Goal: Task Accomplishment & Management: Manage account settings

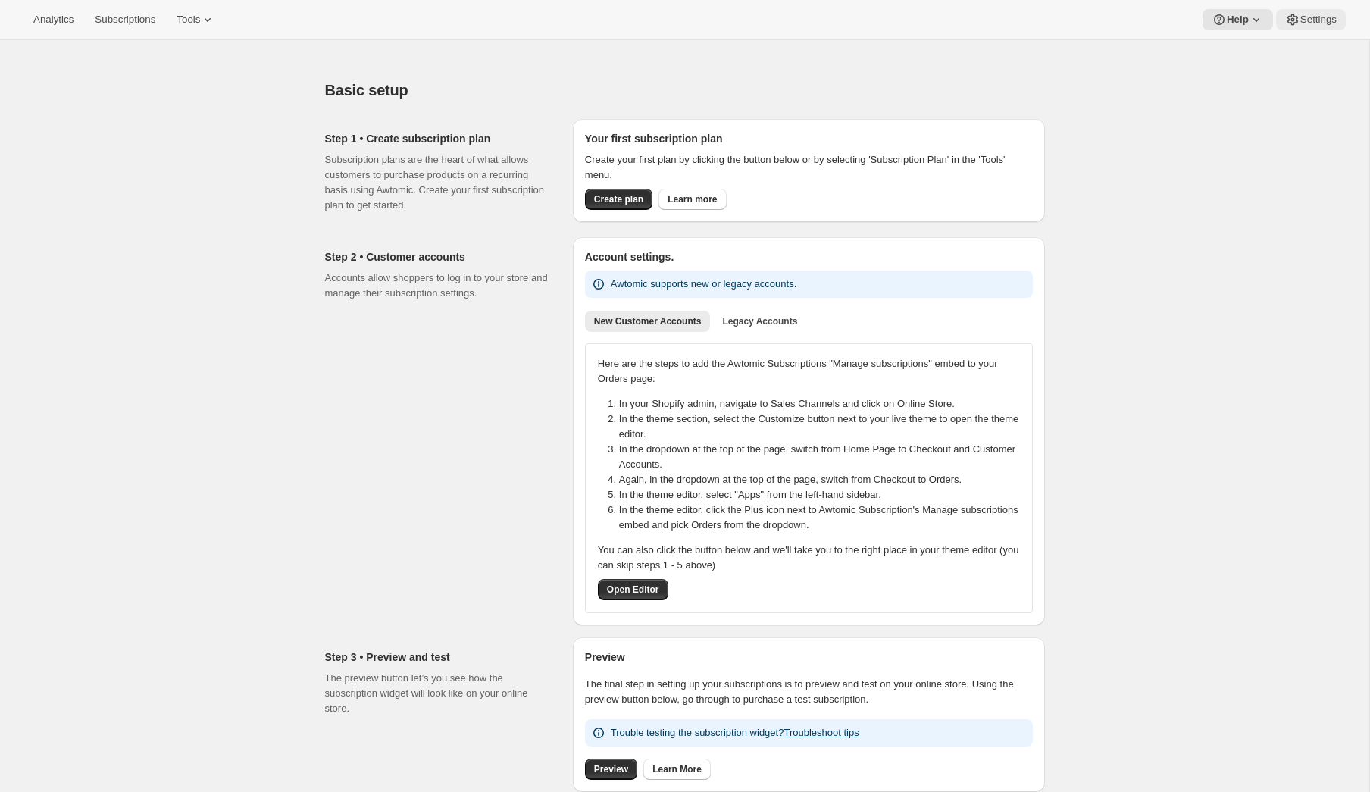
click at [1325, 27] on button "Settings" at bounding box center [1311, 19] width 70 height 21
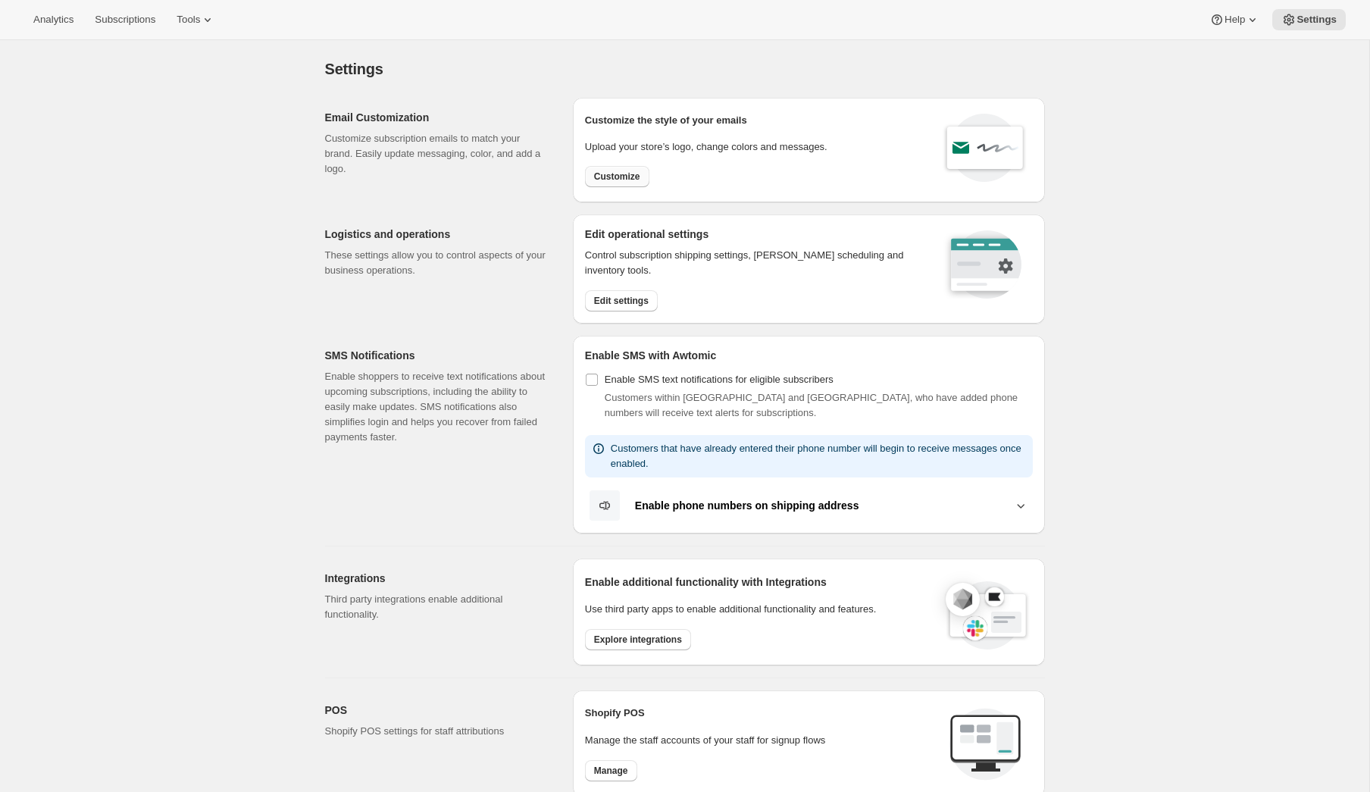
click at [625, 176] on span "Customize" at bounding box center [617, 176] width 46 height 12
select select "subscriptionMessage"
select select "5"
select select "15"
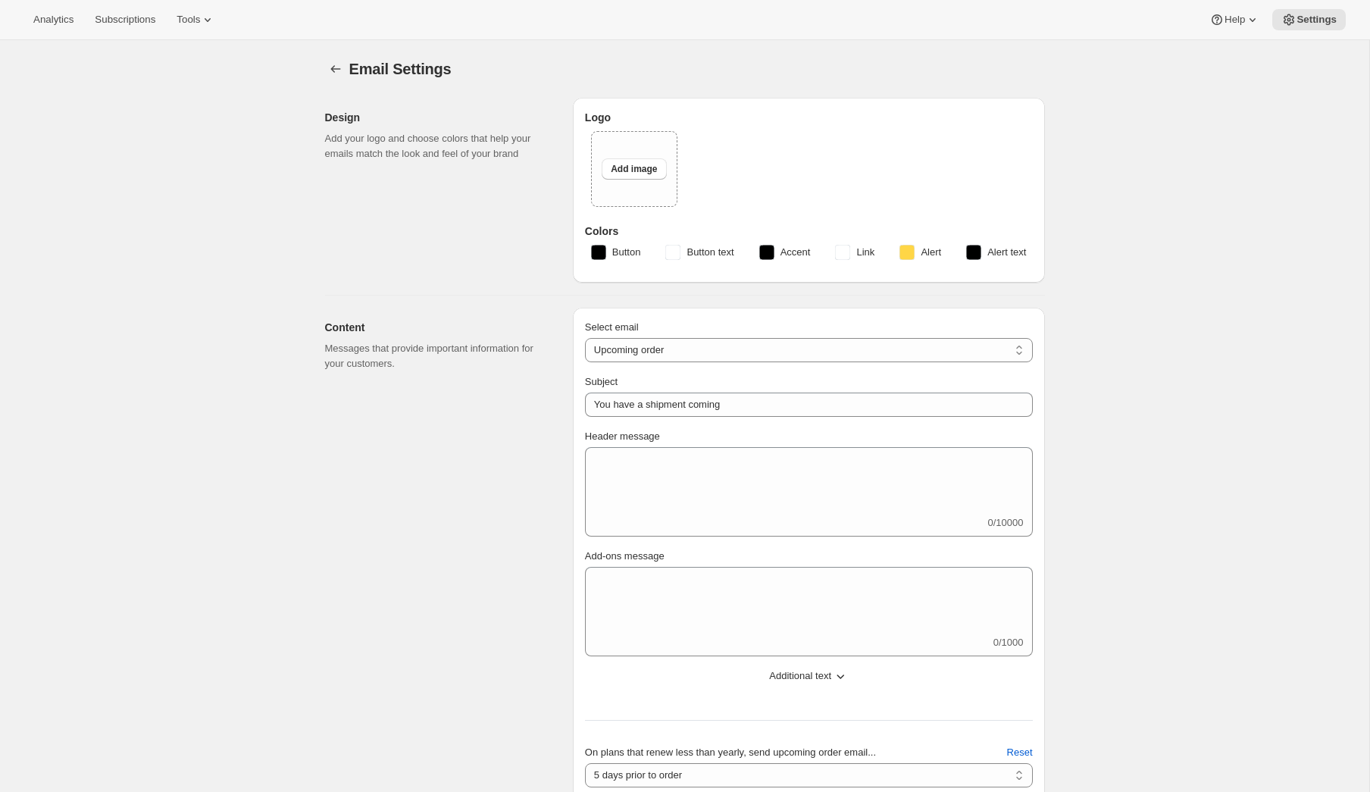
type input "[PERSON_NAME] 16"
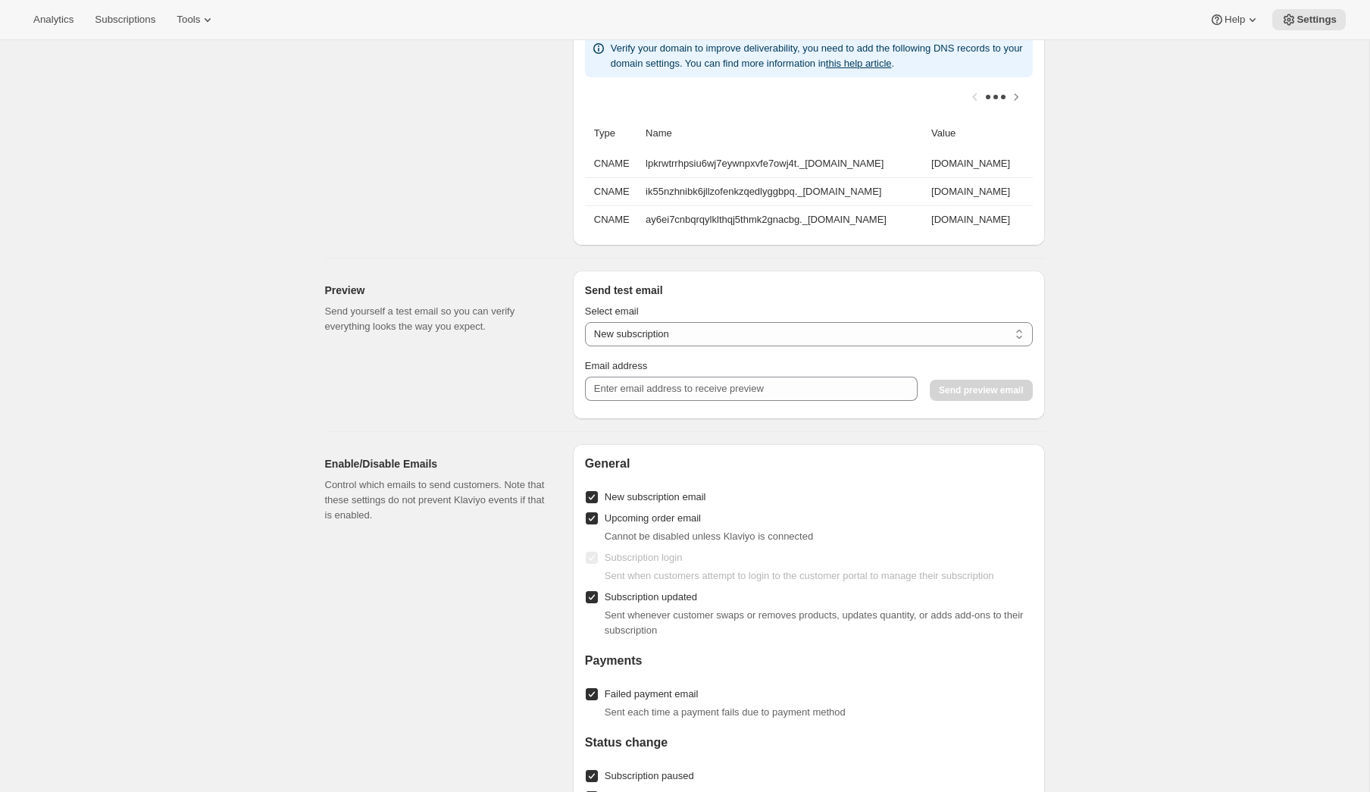
scroll to position [1138, 0]
click at [646, 339] on select "New subscription Upcoming order Payment failure Delayed subscription Updated su…" at bounding box center [809, 336] width 448 height 24
select select "upcoming-subscription"
click at [585, 324] on select "New subscription Upcoming order Payment failure Delayed subscription Updated su…" at bounding box center [809, 336] width 448 height 24
click at [690, 383] on input "Email address" at bounding box center [751, 390] width 333 height 24
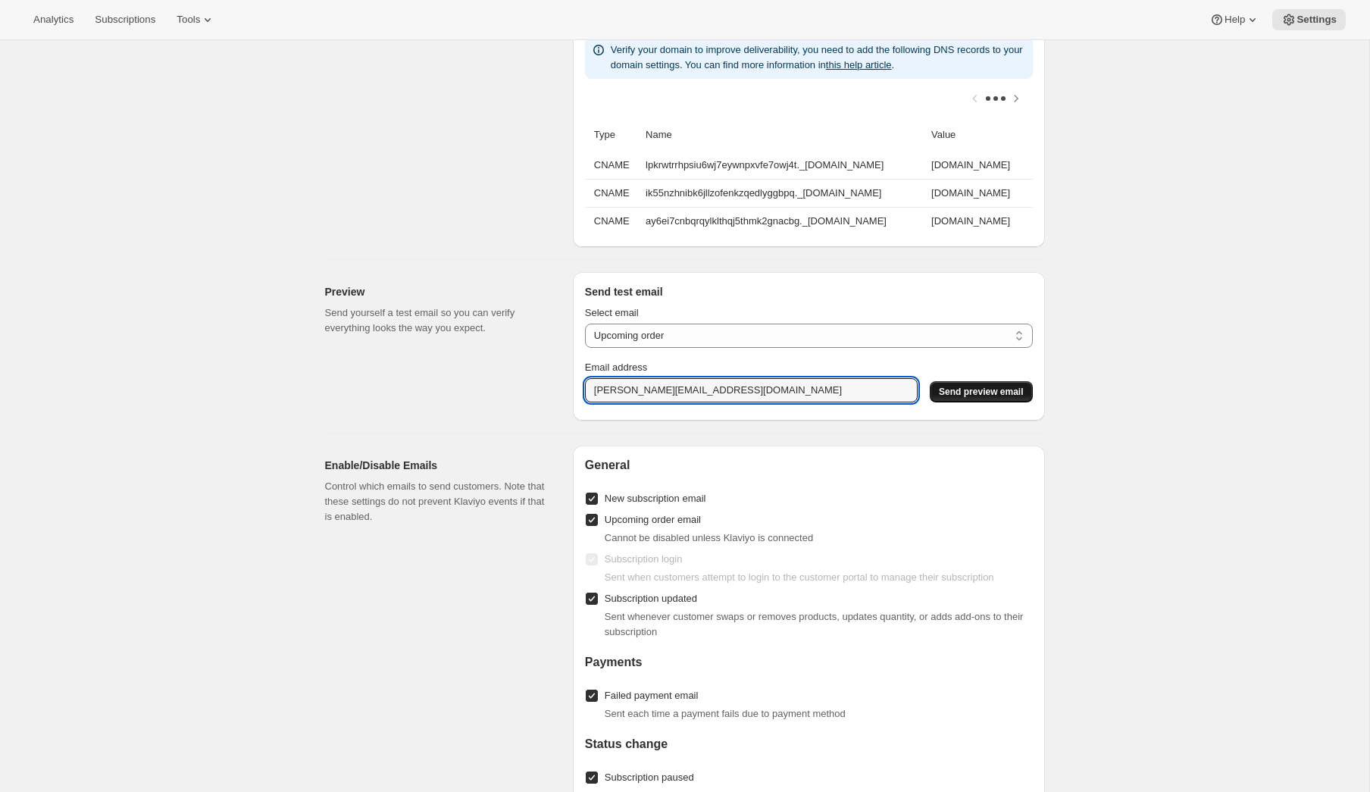
type input "[PERSON_NAME][EMAIL_ADDRESS][DOMAIN_NAME]"
click at [978, 396] on span "Send preview email" at bounding box center [981, 392] width 84 height 12
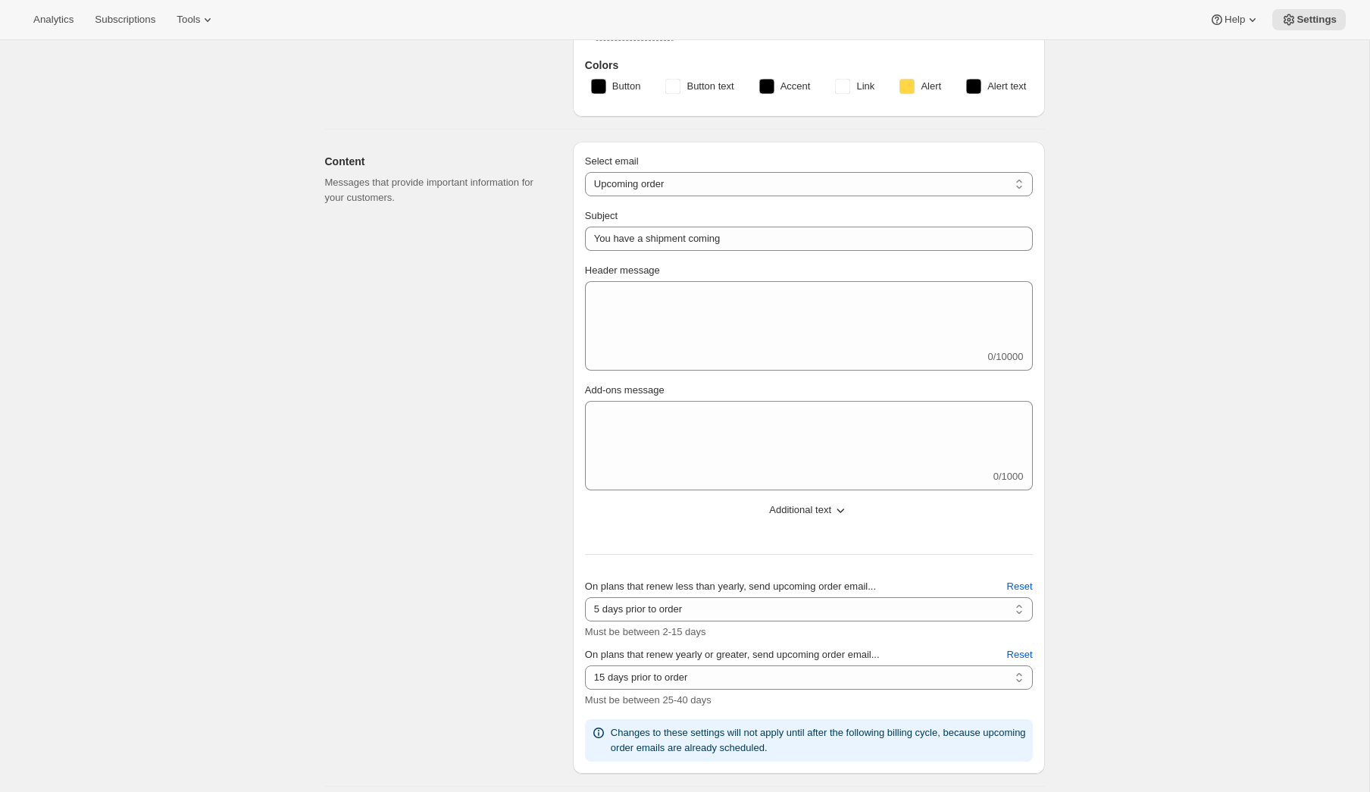
scroll to position [161, 0]
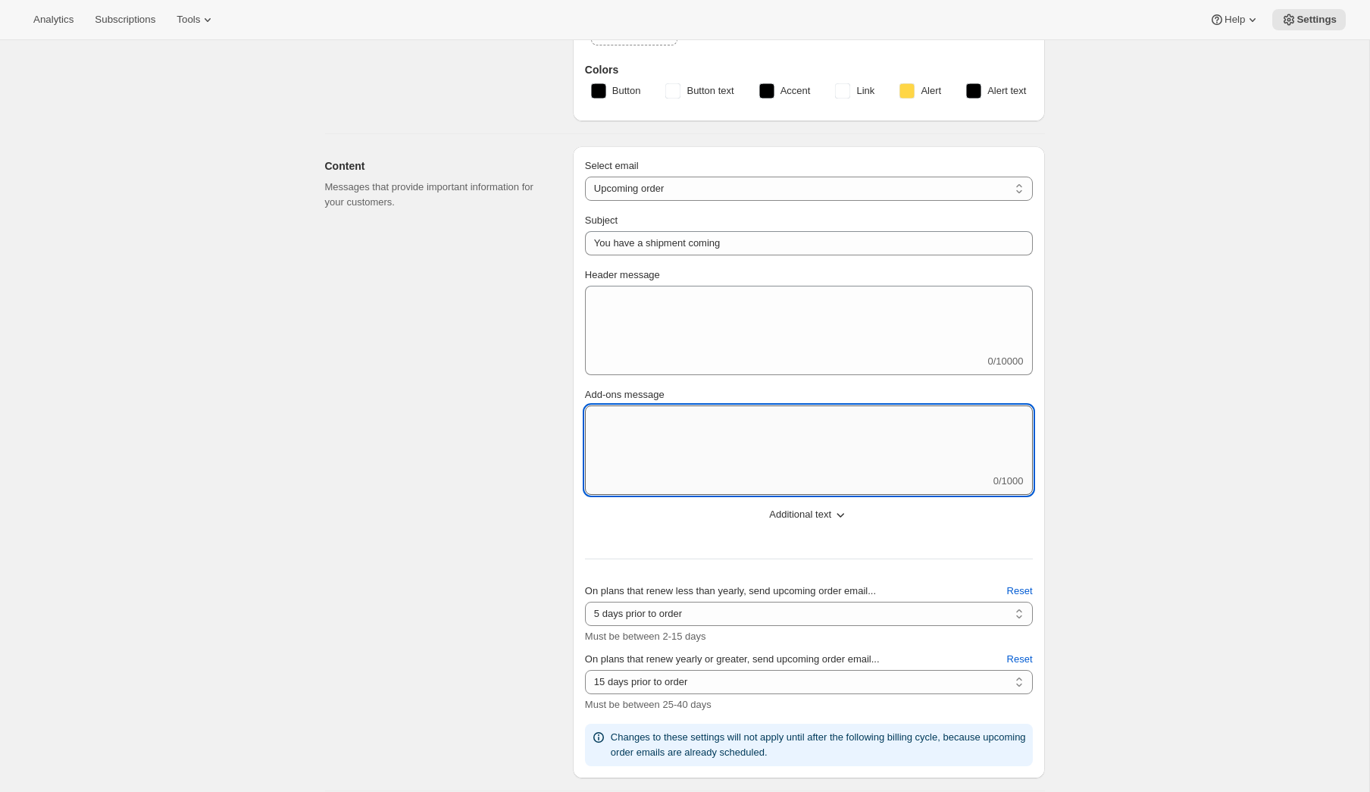
click at [662, 431] on textarea "Add-ons message" at bounding box center [809, 439] width 448 height 68
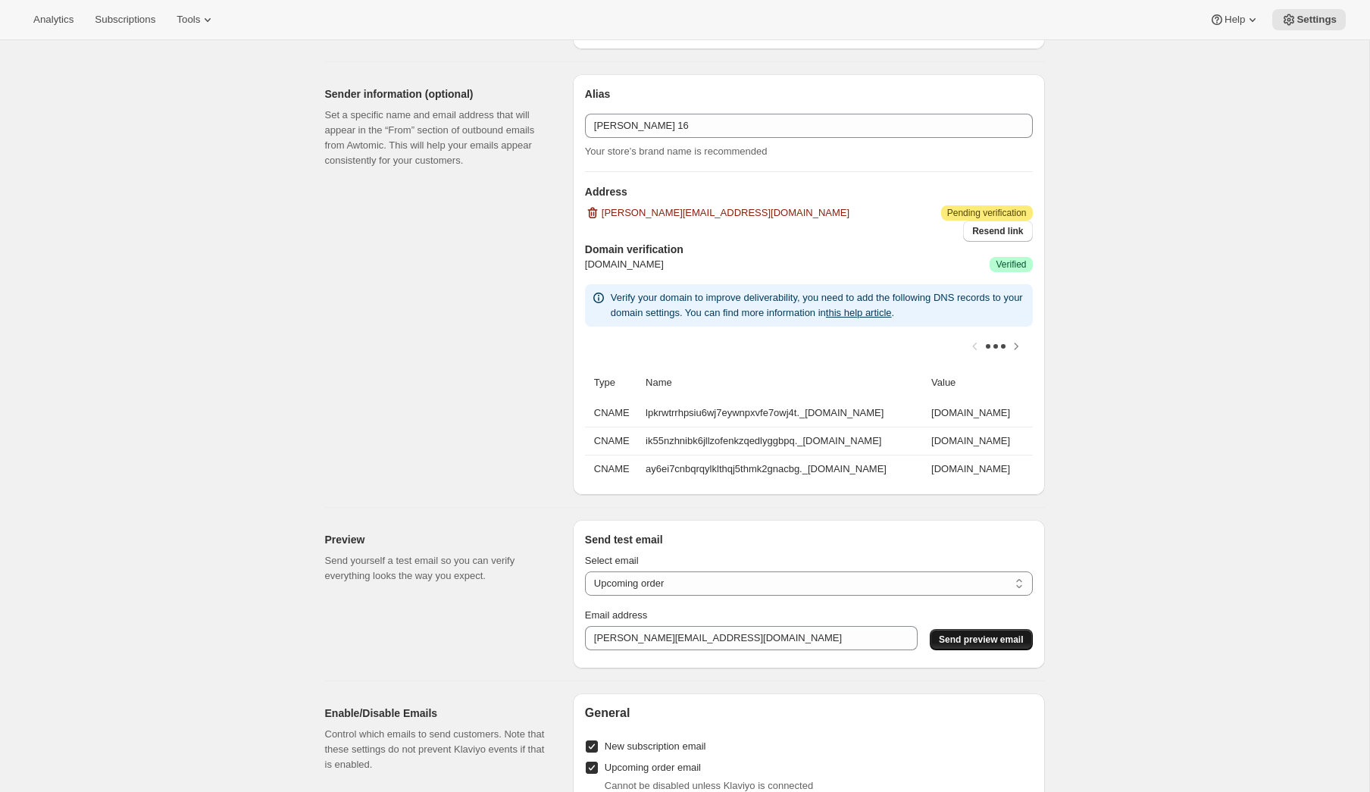
scroll to position [891, 0]
click at [993, 643] on span "Send preview email" at bounding box center [981, 639] width 84 height 12
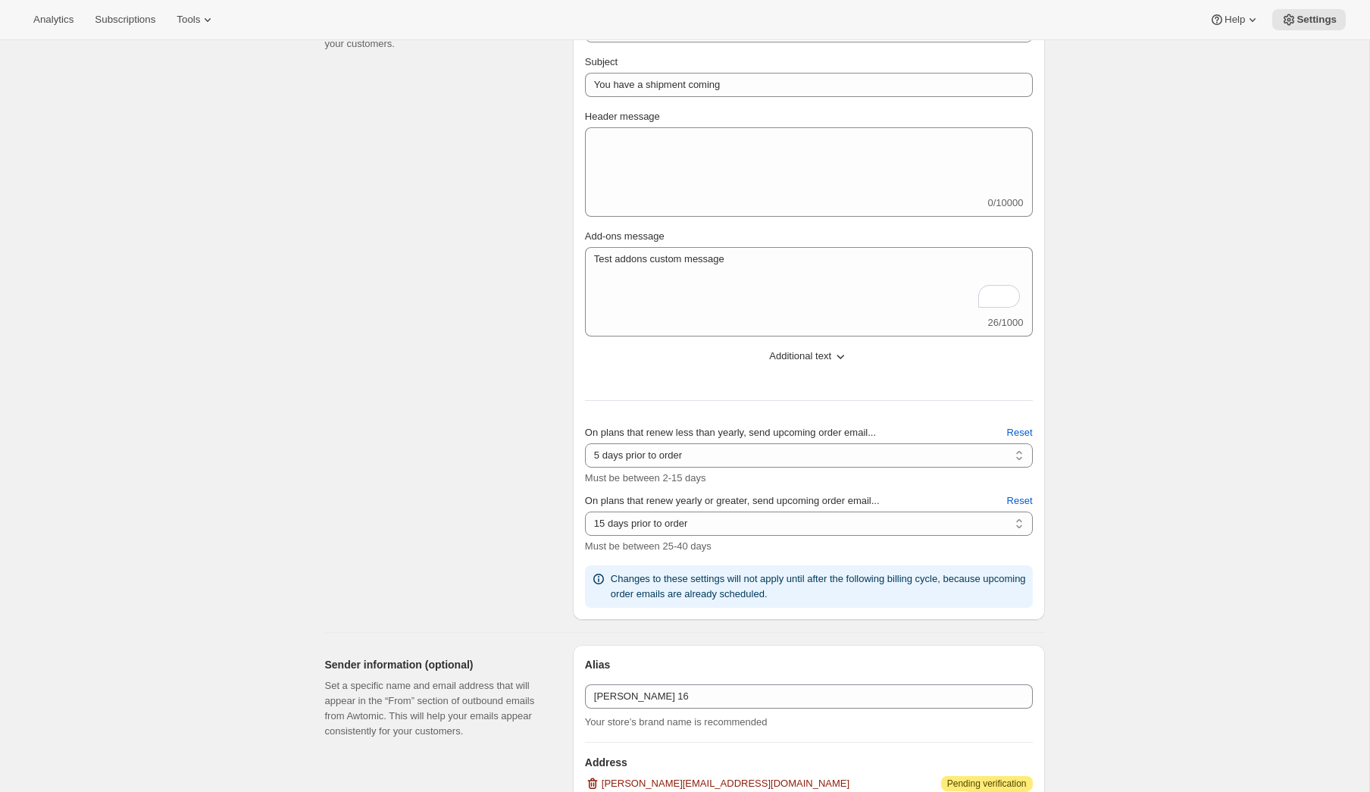
scroll to position [314, 0]
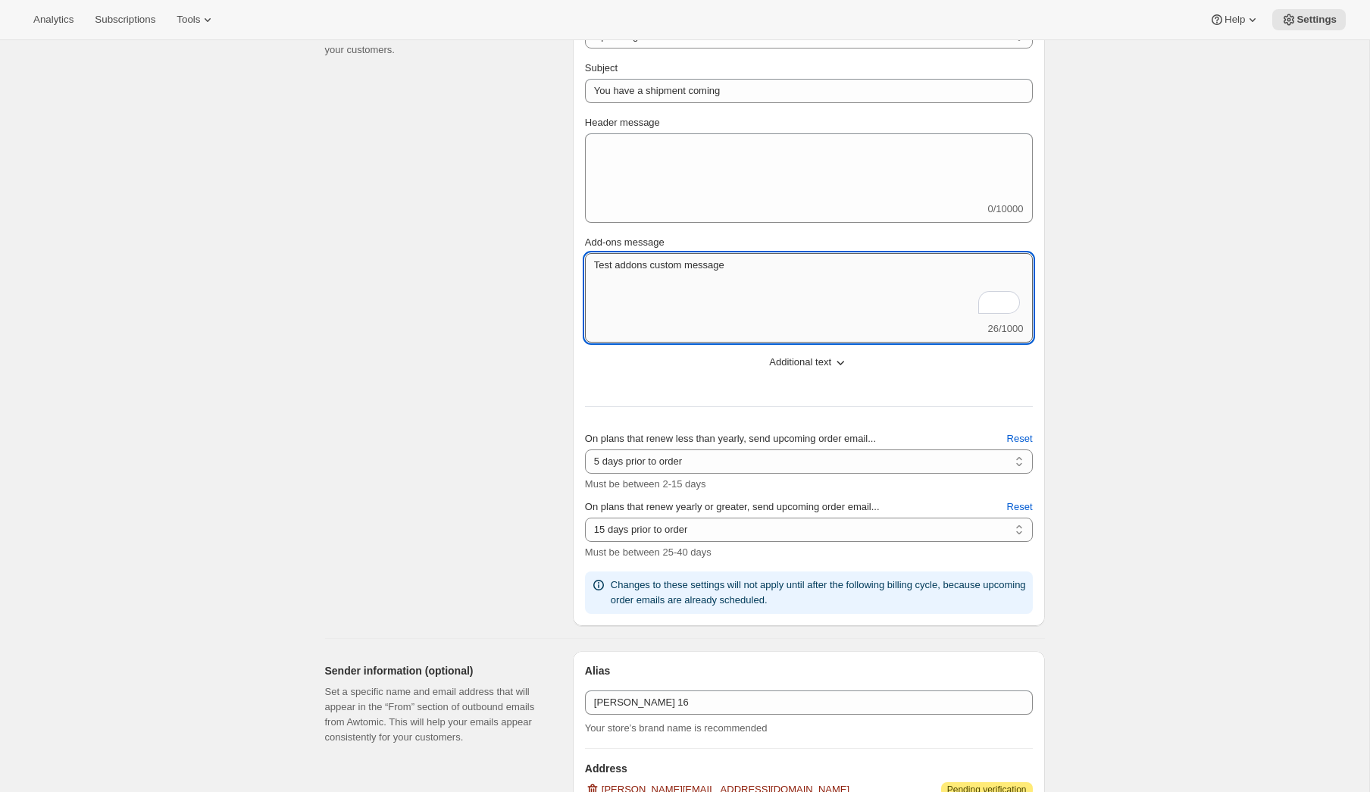
click at [591, 267] on textarea "Test addons custom message" at bounding box center [809, 287] width 448 height 68
type textarea "<h1>Test addons custom message</h1>"
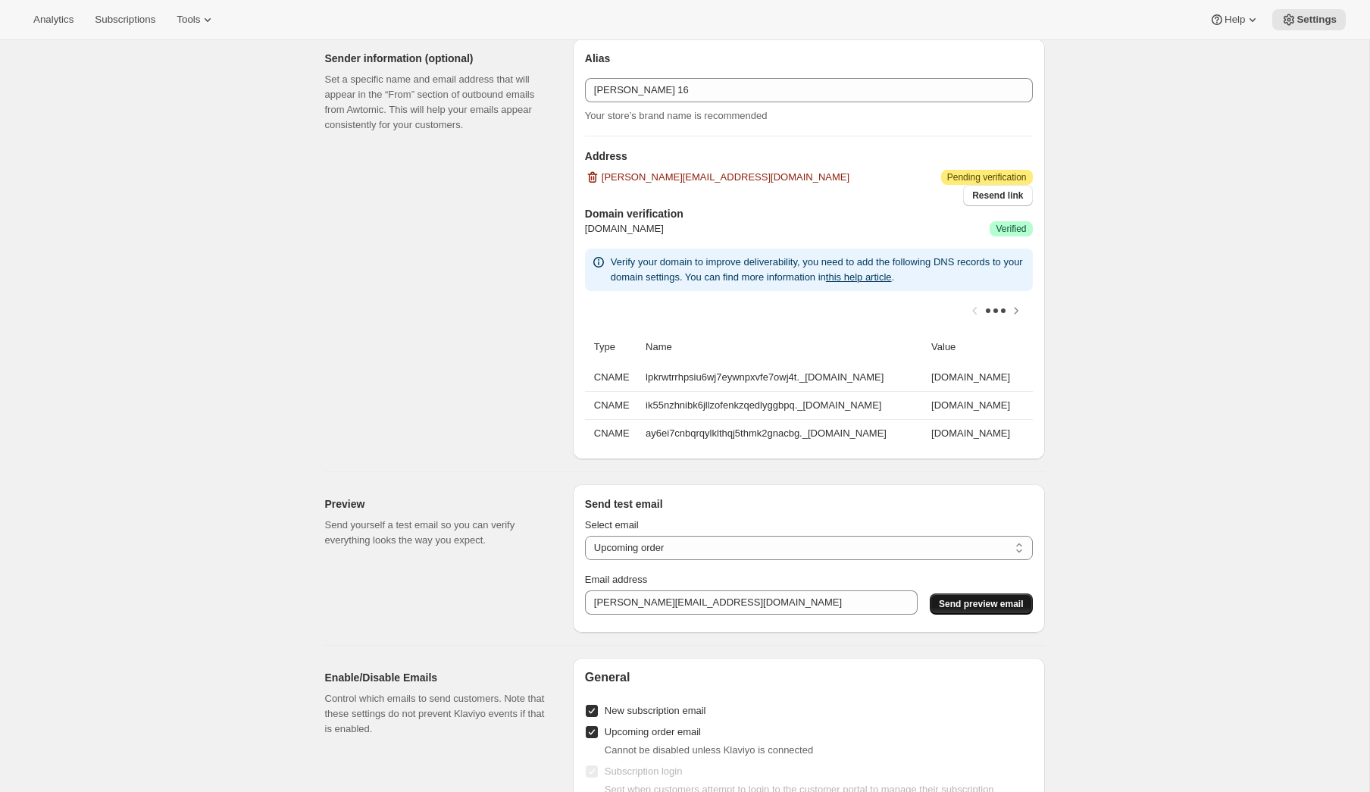
scroll to position [959, 0]
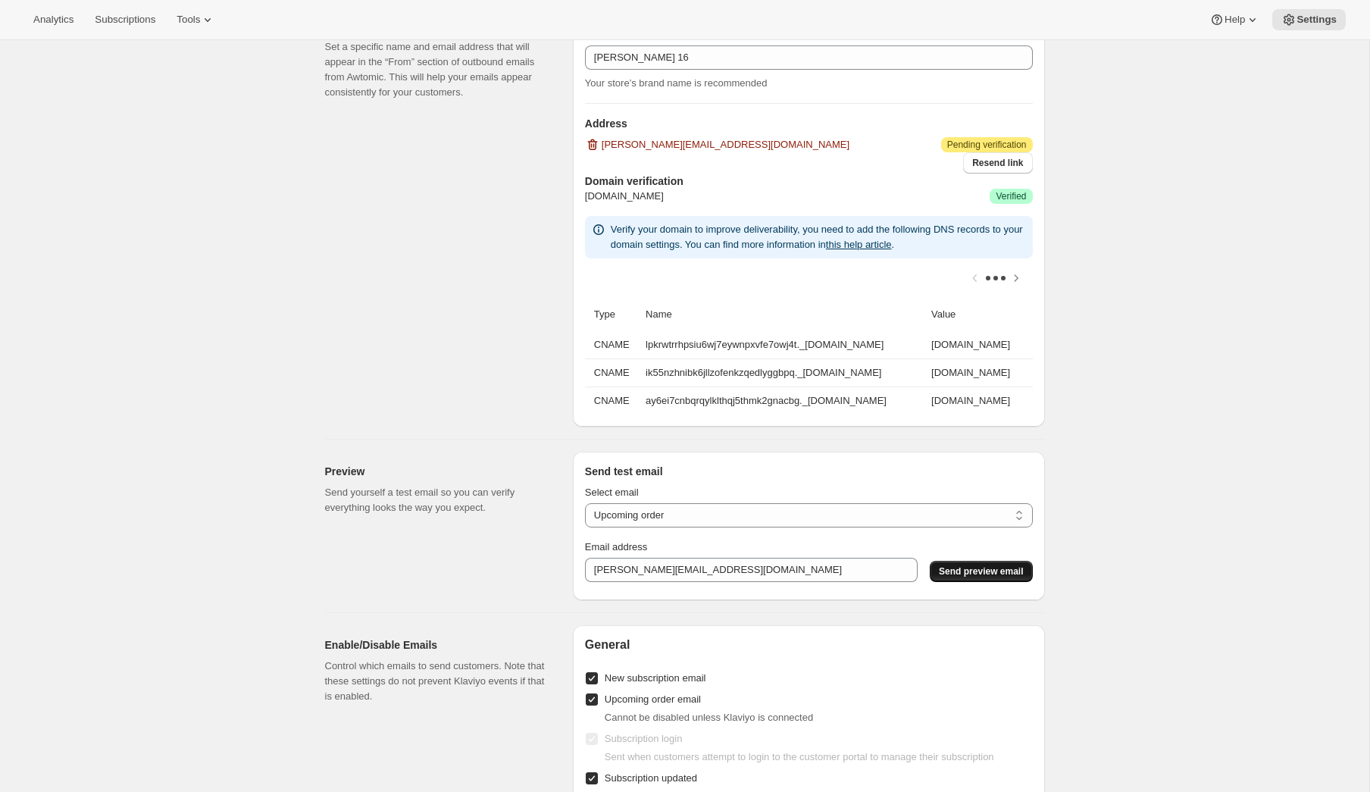
click at [974, 578] on button "Send preview email" at bounding box center [981, 571] width 102 height 21
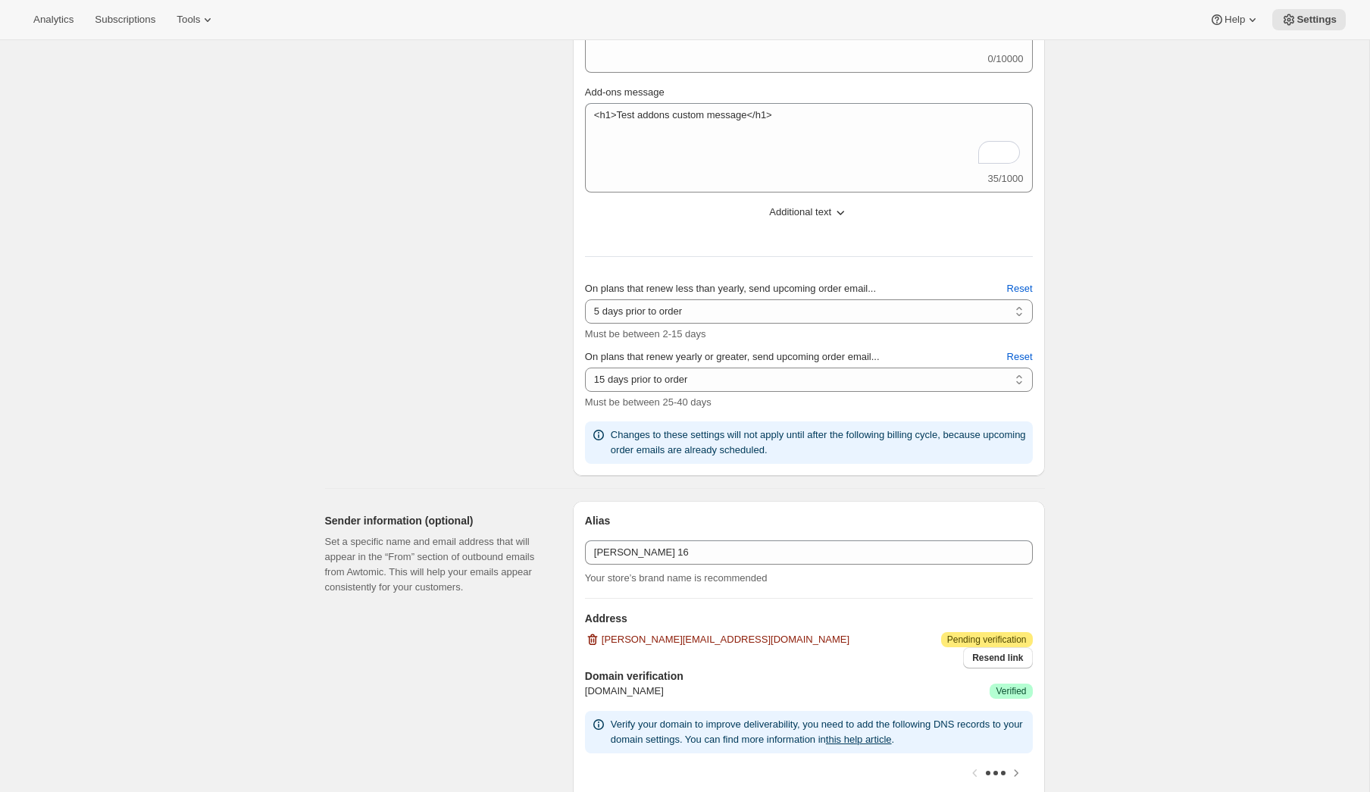
scroll to position [0, 0]
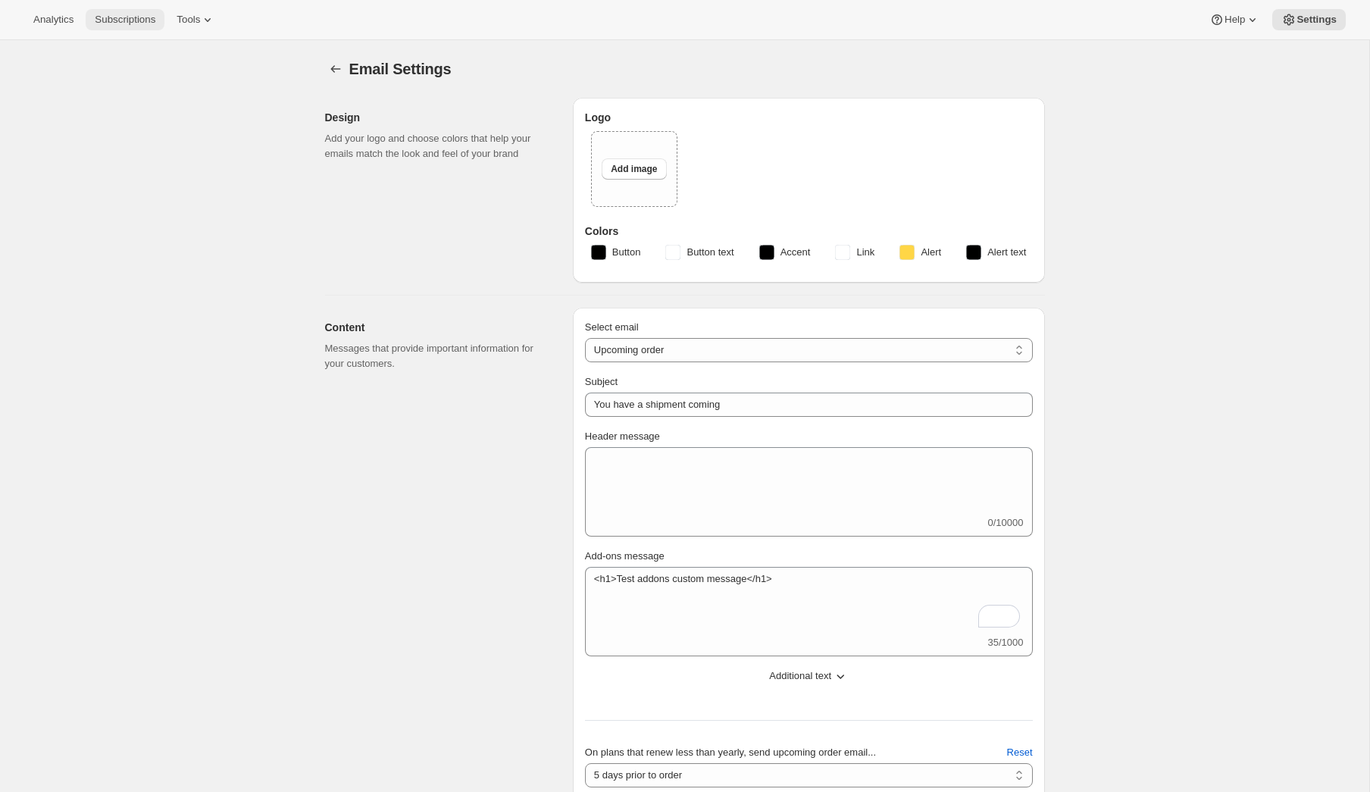
click at [133, 25] on span "Subscriptions" at bounding box center [125, 20] width 61 height 12
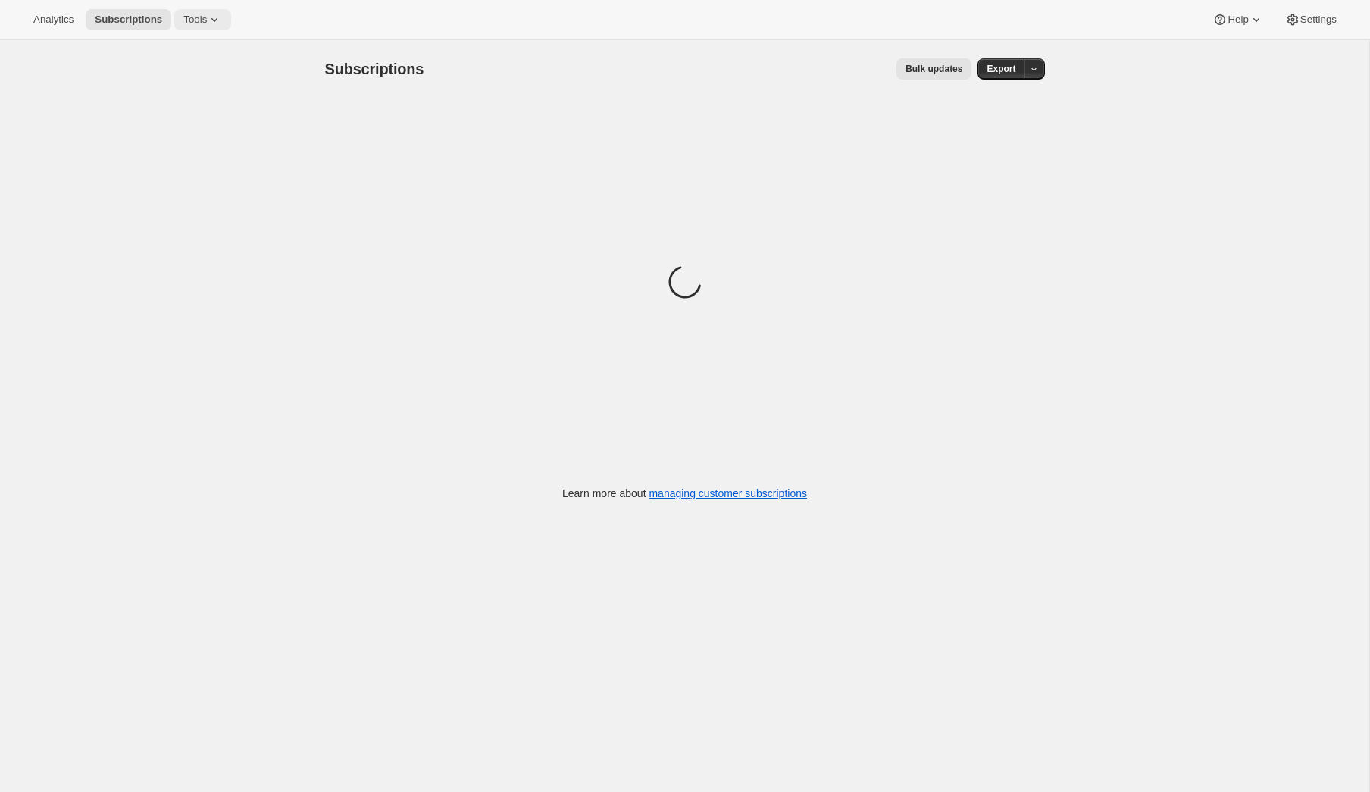
click at [207, 23] on span "Tools" at bounding box center [194, 20] width 23 height 12
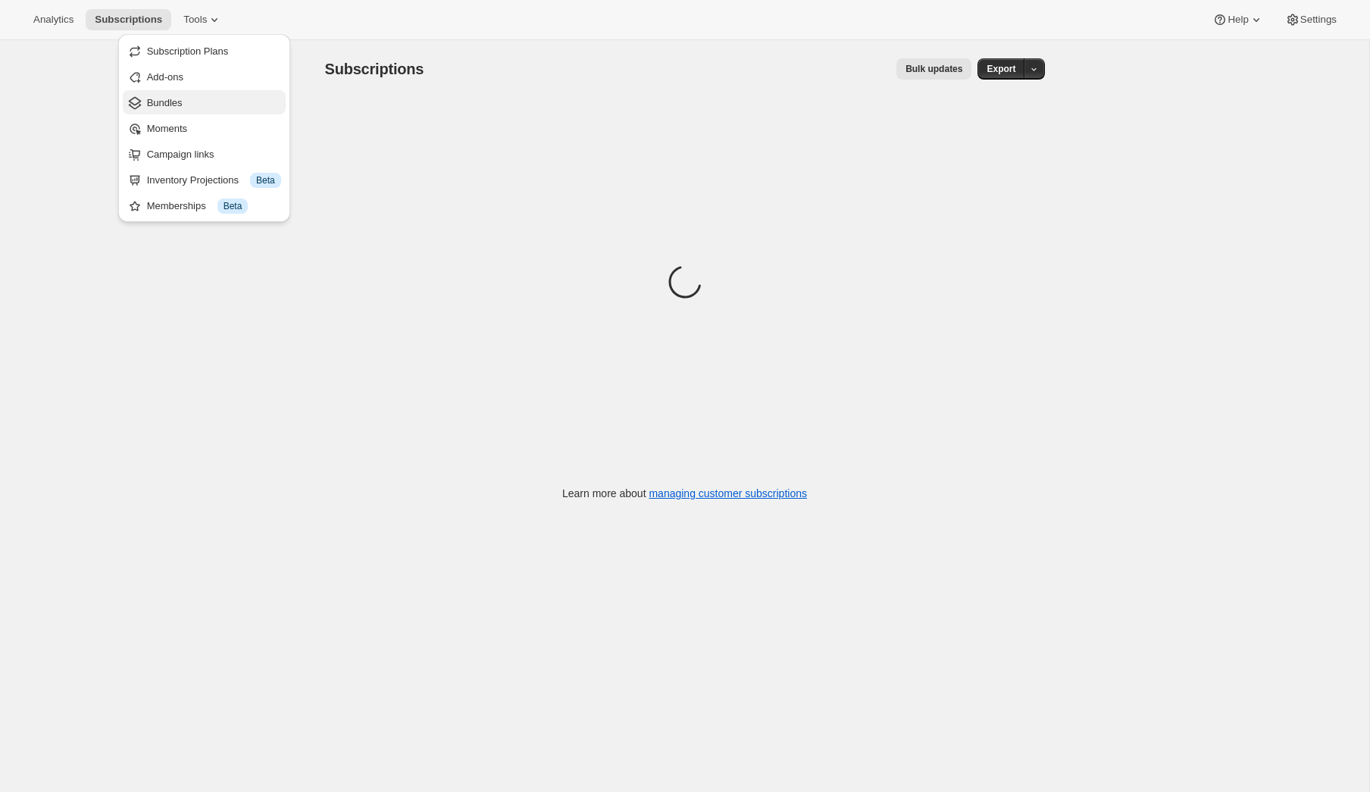
click at [205, 108] on span "Bundles" at bounding box center [214, 102] width 134 height 15
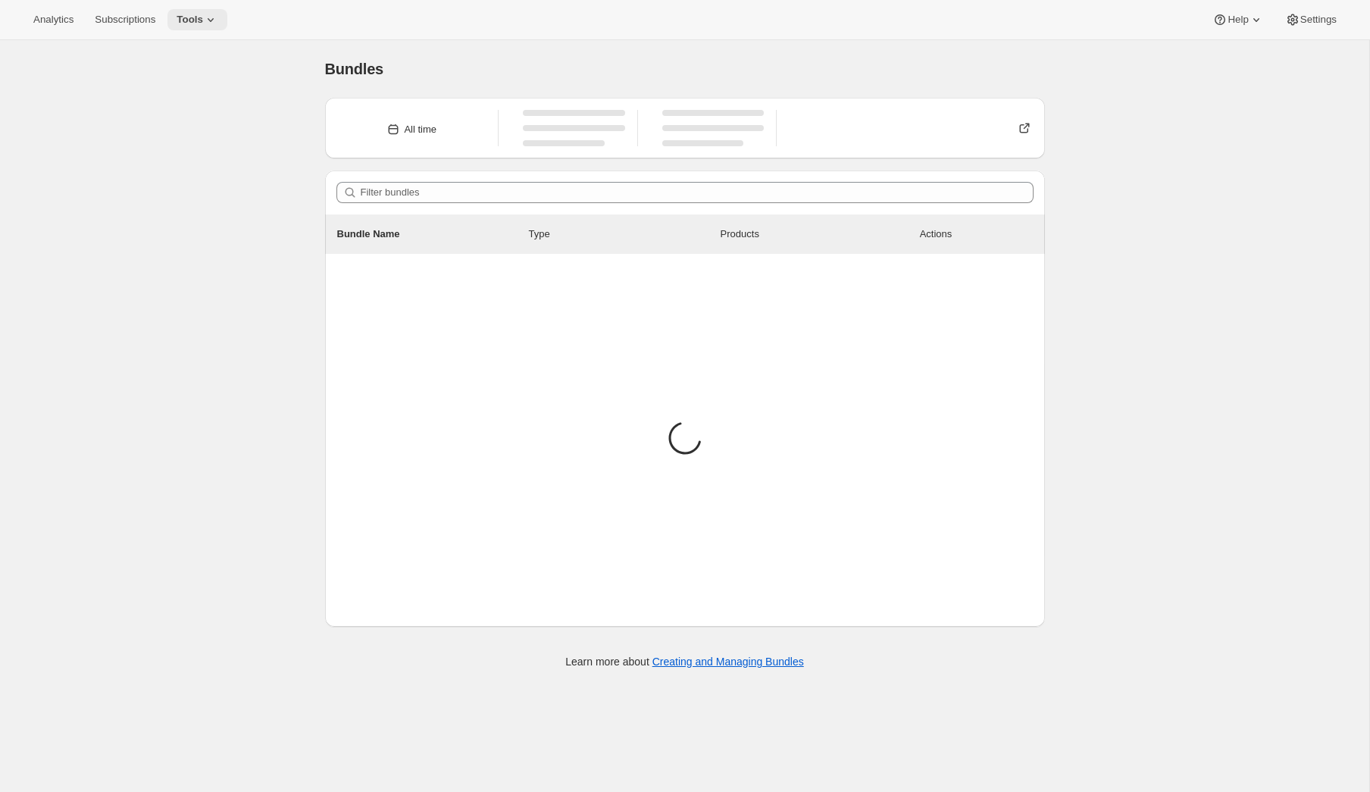
click at [203, 25] on span "Tools" at bounding box center [190, 20] width 27 height 12
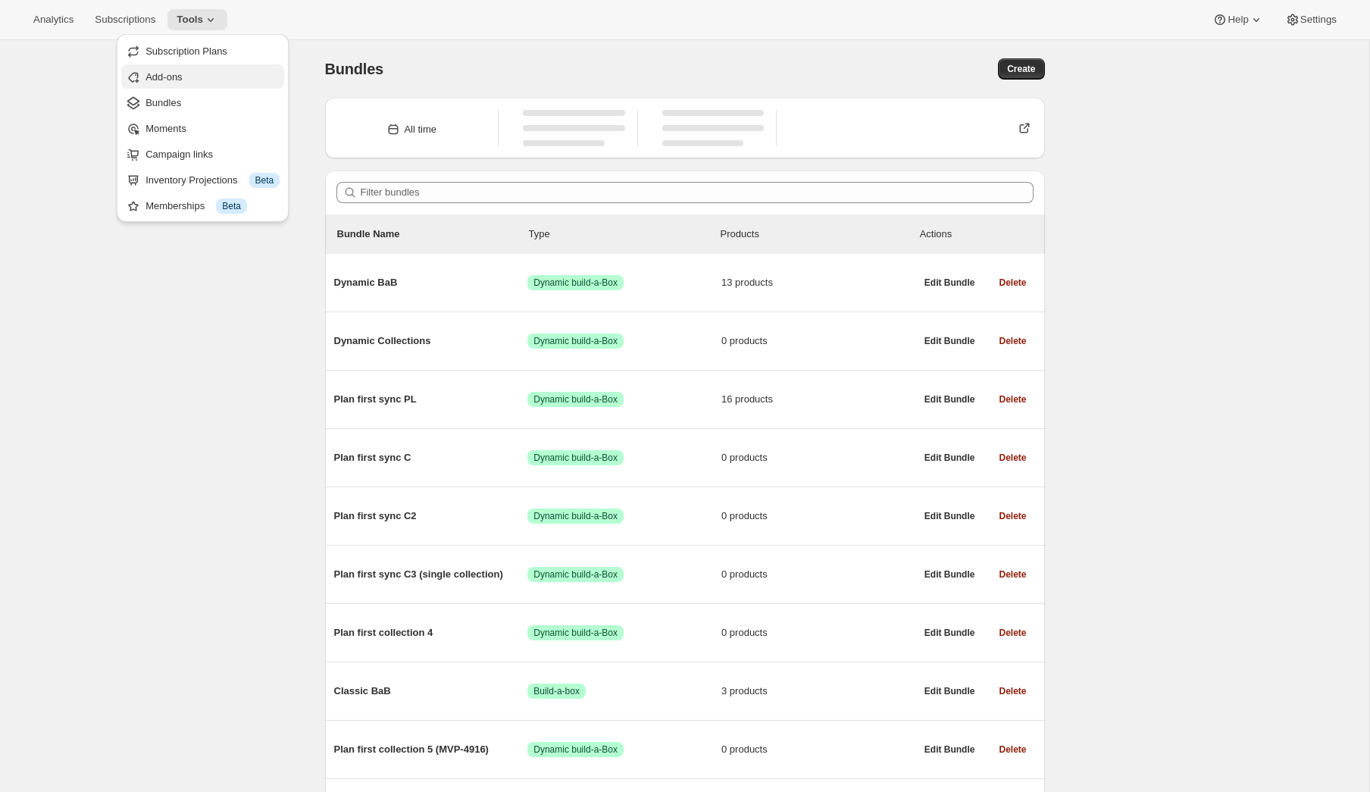
click at [200, 78] on span "Add-ons" at bounding box center [212, 77] width 134 height 15
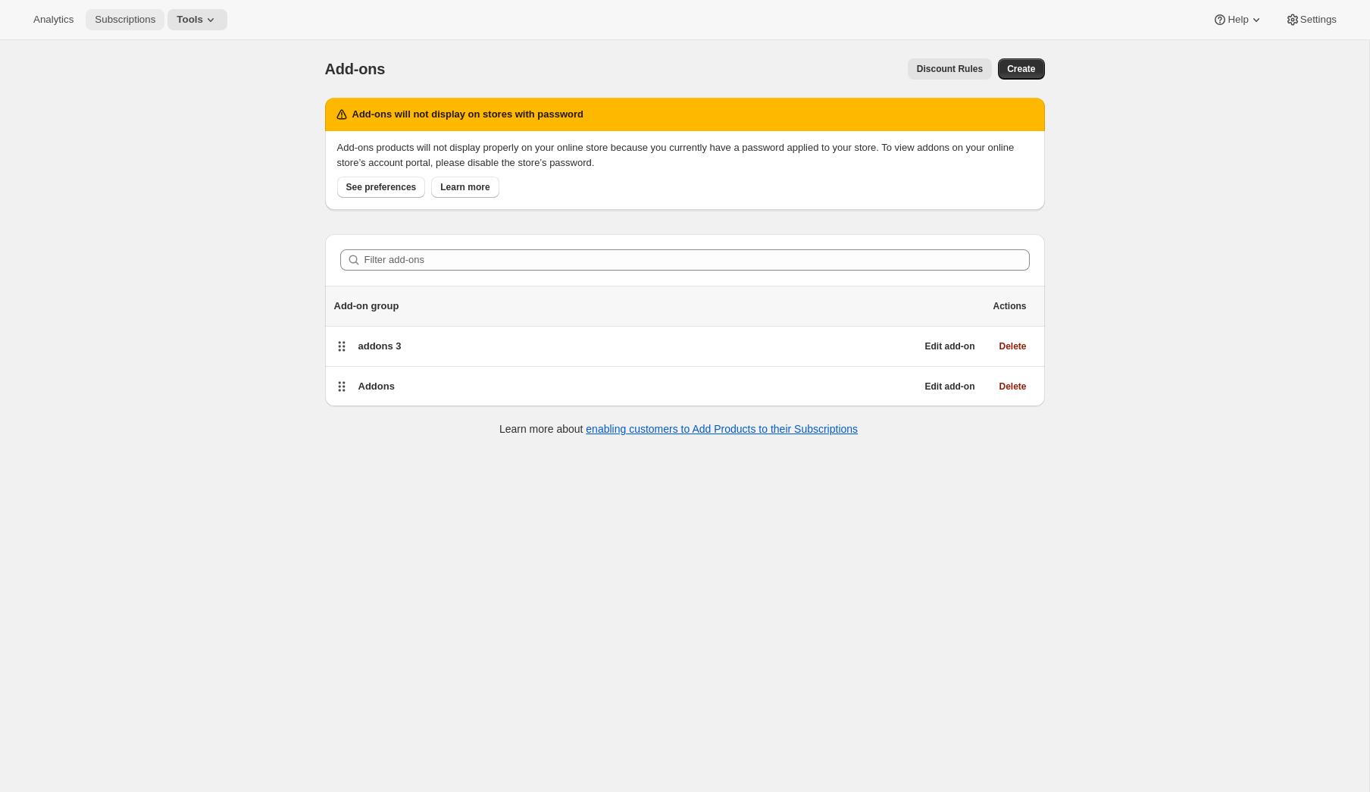
click at [134, 17] on span "Subscriptions" at bounding box center [125, 20] width 61 height 12
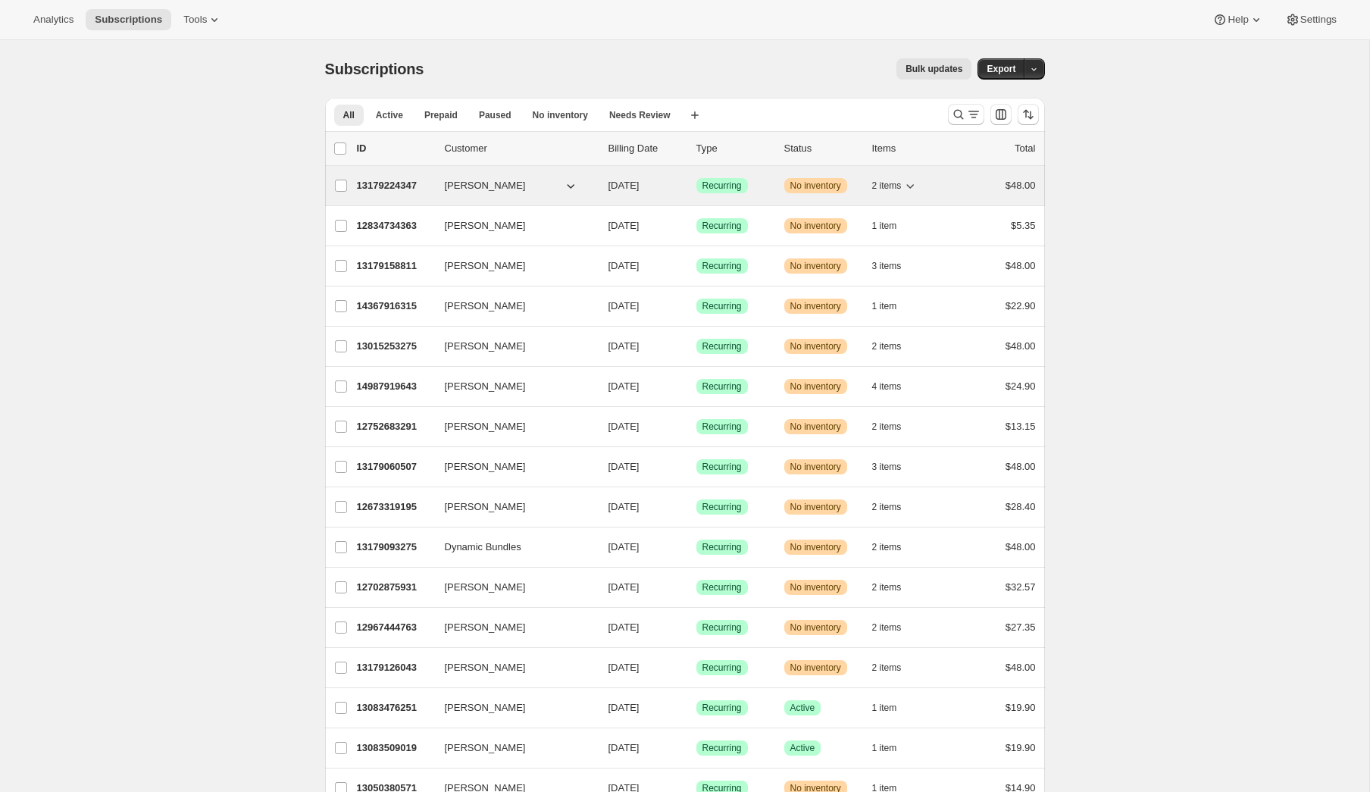
click at [393, 186] on p "13179224347" at bounding box center [395, 185] width 76 height 15
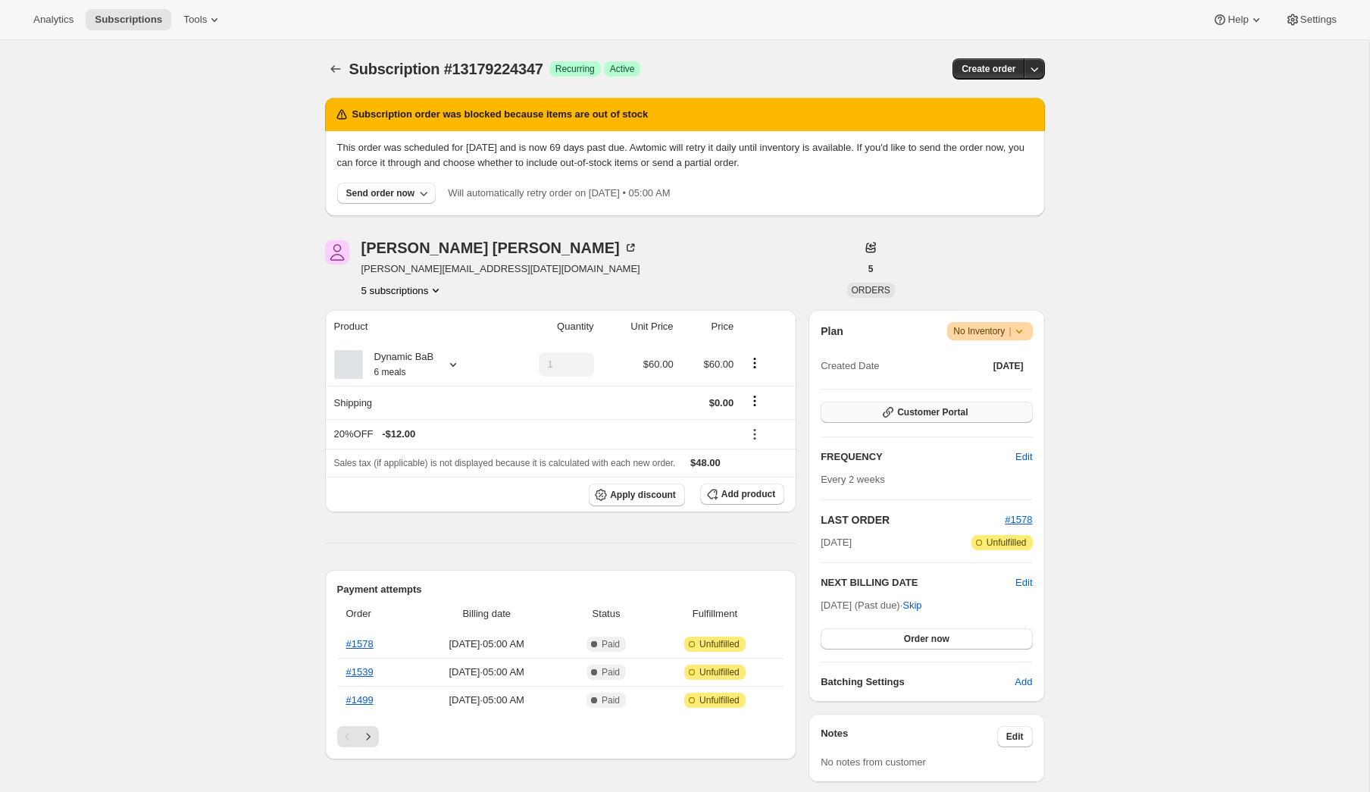
click at [927, 414] on span "Customer Portal" at bounding box center [932, 412] width 70 height 12
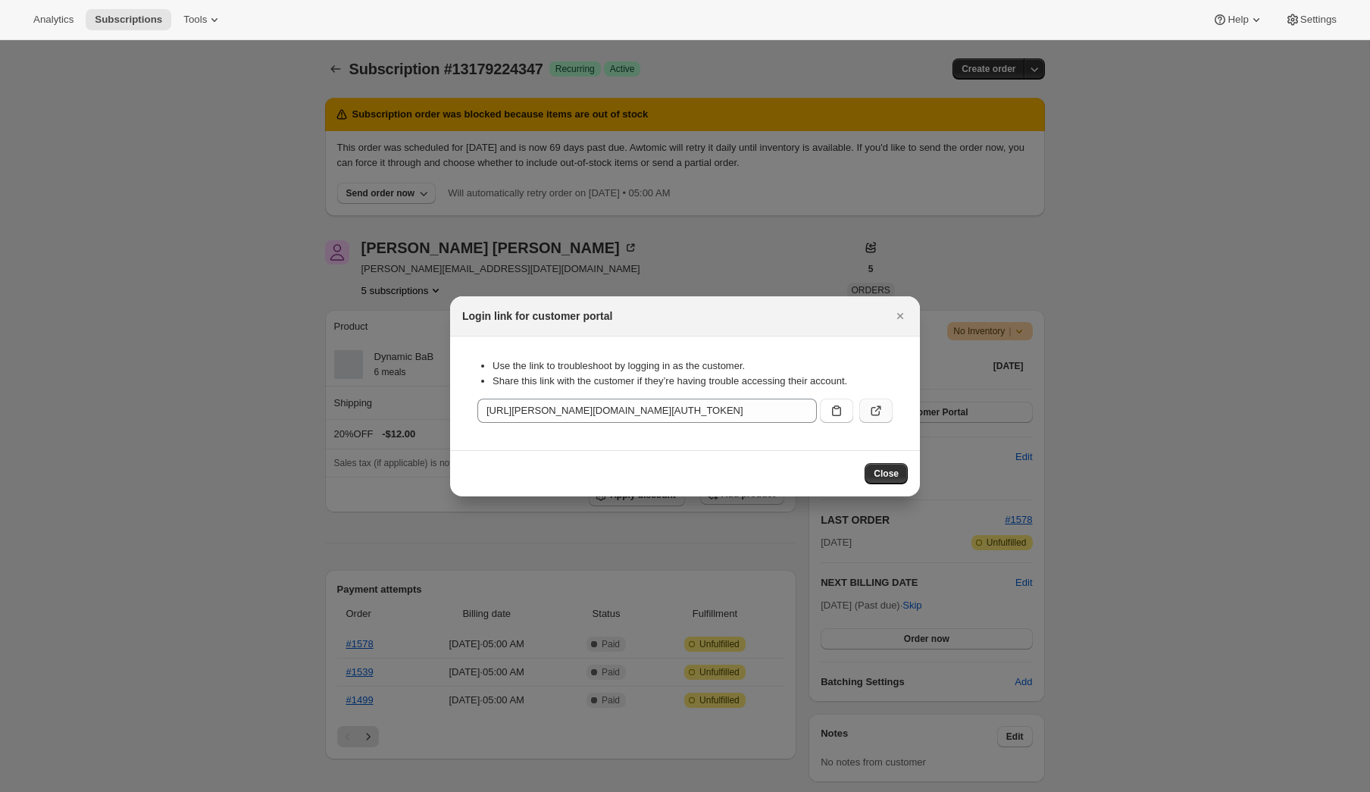
click at [877, 418] on button ":reo:" at bounding box center [875, 411] width 33 height 24
click at [870, 409] on icon ":reo:" at bounding box center [875, 410] width 15 height 15
